Goal: Task Accomplishment & Management: Use online tool/utility

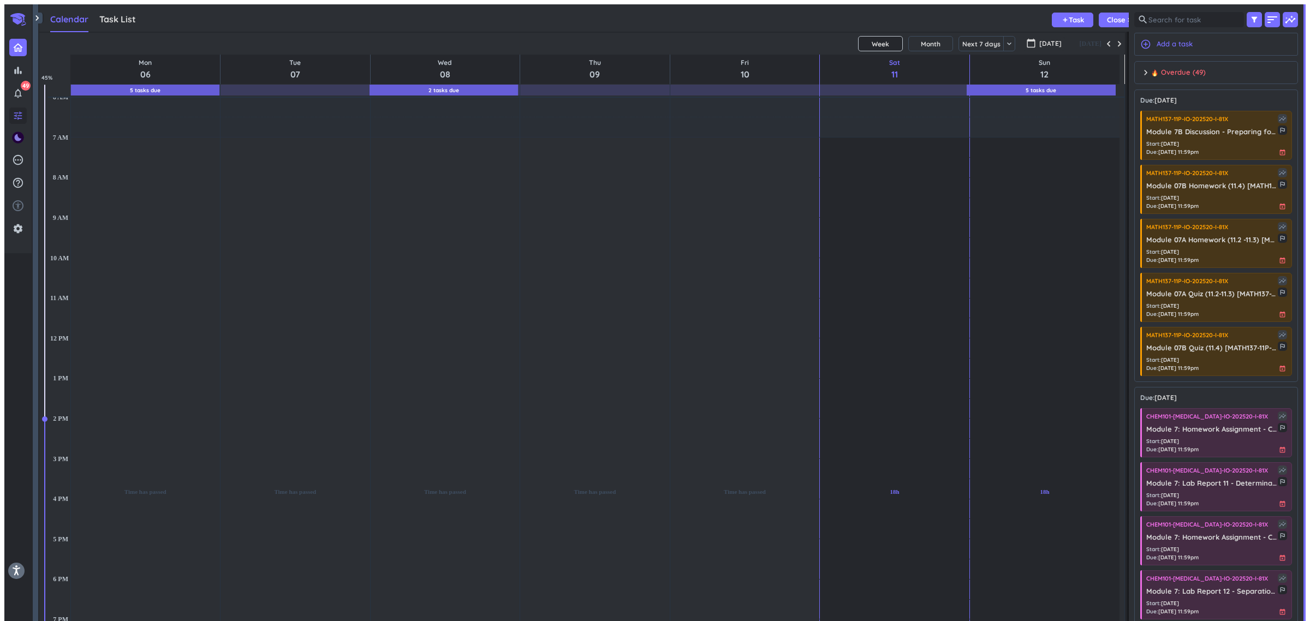
click at [17, 115] on icon "tune" at bounding box center [18, 115] width 11 height 11
click at [14, 88] on icon "notifications_none" at bounding box center [18, 93] width 11 height 11
